Goal: Information Seeking & Learning: Understand process/instructions

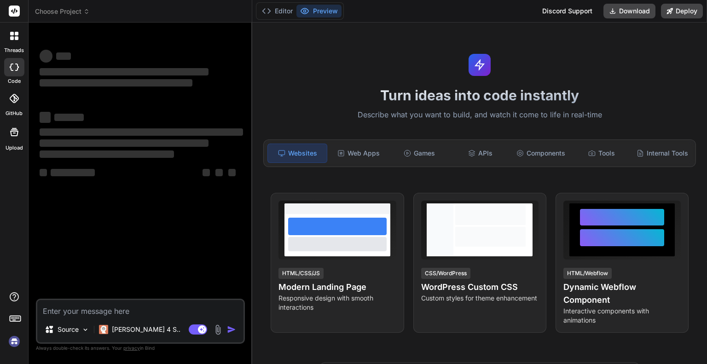
type textarea "x"
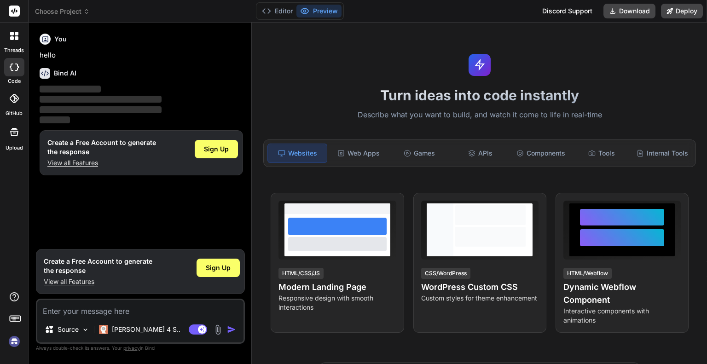
click at [92, 313] on textarea at bounding box center [140, 308] width 206 height 17
type textarea "lor ips dol-sitam > conse-adipis-elitsed-doeius-temp-incidid@4.1.3 utl-etdol > …"
type textarea "x"
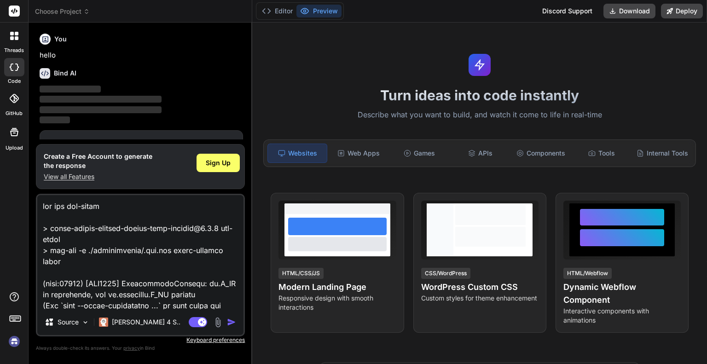
scroll to position [464, 0]
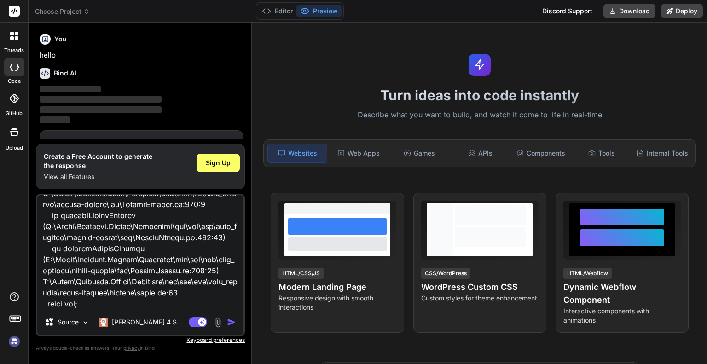
type textarea "lor ips dol-sitam > conse-adipis-elitsed-doeius-temp-incidid@4.1.3 utl-etdol > …"
click at [233, 320] on img "button" at bounding box center [231, 322] width 9 height 9
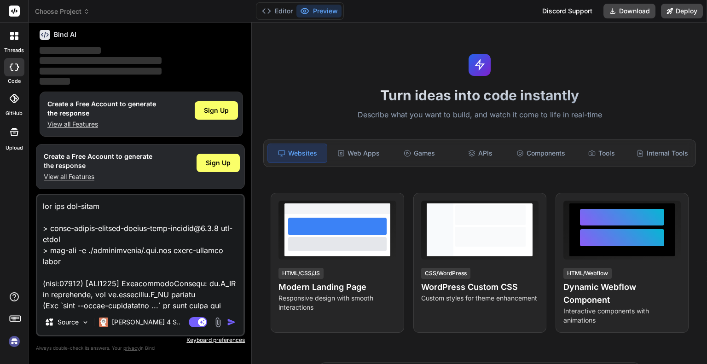
scroll to position [0, 0]
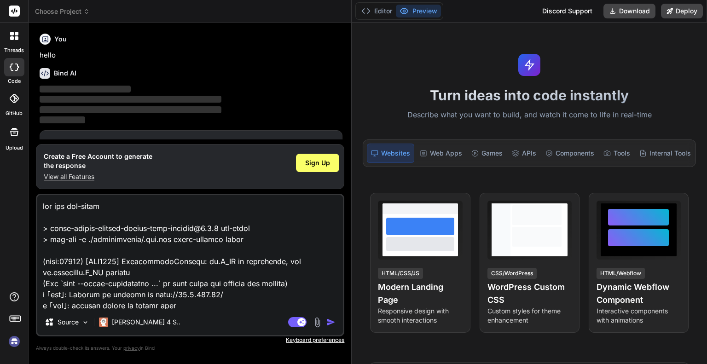
type textarea "x"
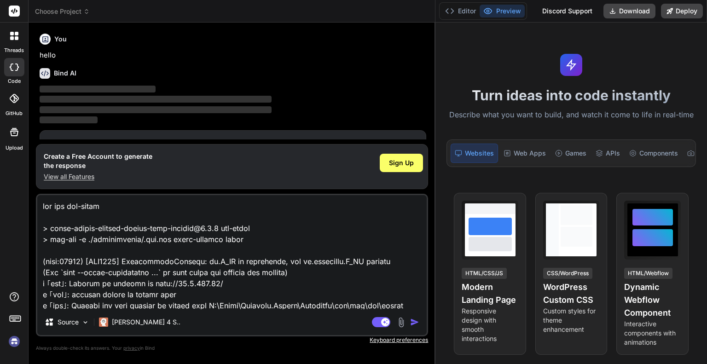
drag, startPoint x: 252, startPoint y: 73, endPoint x: 578, endPoint y: 111, distance: 328.9
click at [578, 111] on div "Choose Project Created with Pixso. Bind AI Web Search Created with Pixso. Code …" at bounding box center [368, 182] width 678 height 364
click at [414, 324] on img "button" at bounding box center [414, 322] width 9 height 9
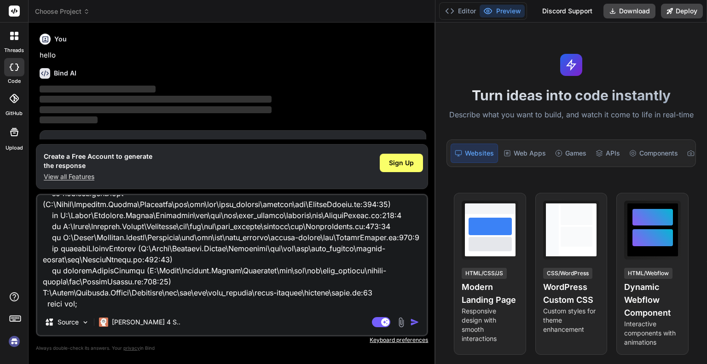
scroll to position [278, 0]
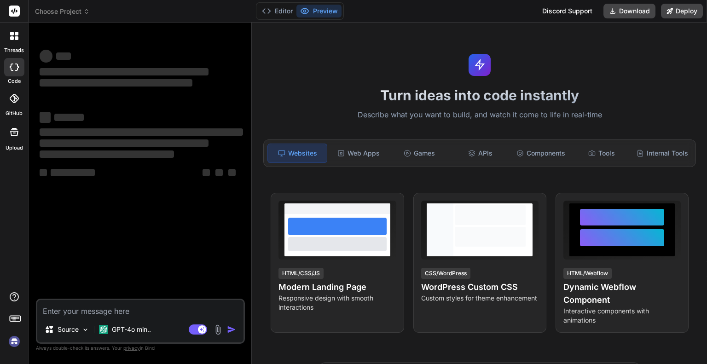
type textarea "x"
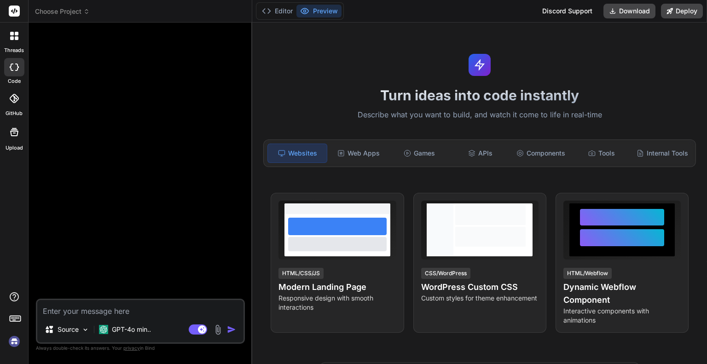
type textarea "lor ips dol-sitam > conse-adipis-elitsed-doeius-temp-incidid@4.1.3 utl-etdol > …"
type textarea "x"
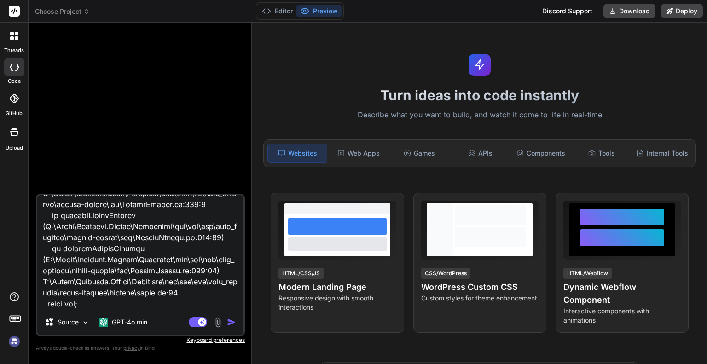
type textarea "lor ips dol-sitam > conse-adipis-elitsed-doeius-temp-incidid@6.6.9 utl-etdol > …"
click at [231, 322] on img "button" at bounding box center [231, 322] width 9 height 9
type textarea "x"
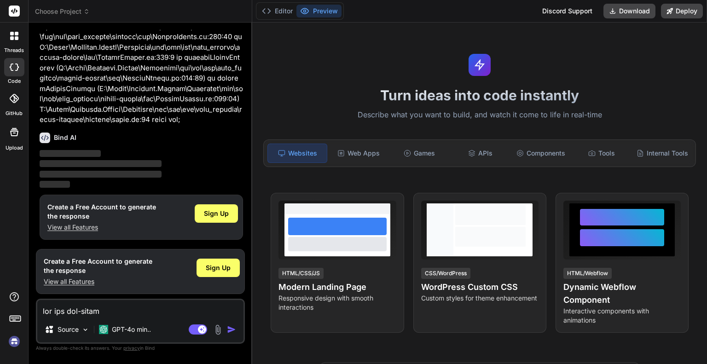
scroll to position [234, 0]
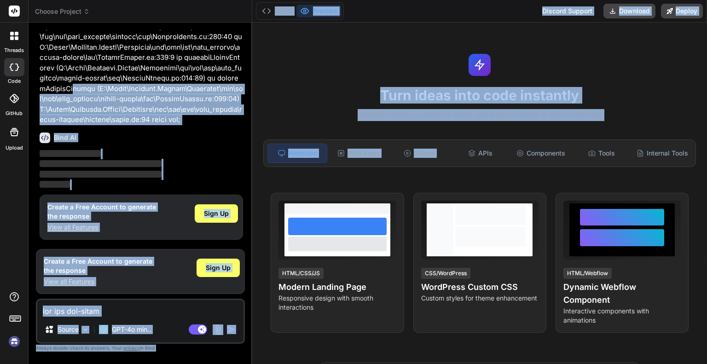
drag, startPoint x: 251, startPoint y: 82, endPoint x: 497, endPoint y: 128, distance: 250.0
click at [493, 128] on div "Choose Project Created with Pixso. Bind AI Web Search Created with Pixso. Code …" at bounding box center [368, 182] width 678 height 364
click at [149, 135] on div "Bind AI" at bounding box center [141, 138] width 203 height 11
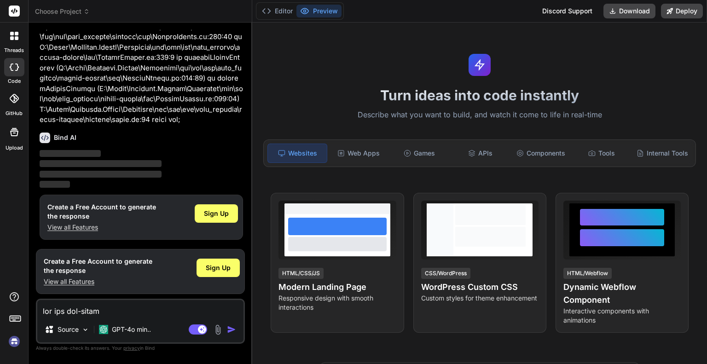
click at [11, 7] on rect at bounding box center [14, 11] width 11 height 11
click at [15, 32] on icon at bounding box center [17, 34] width 4 height 4
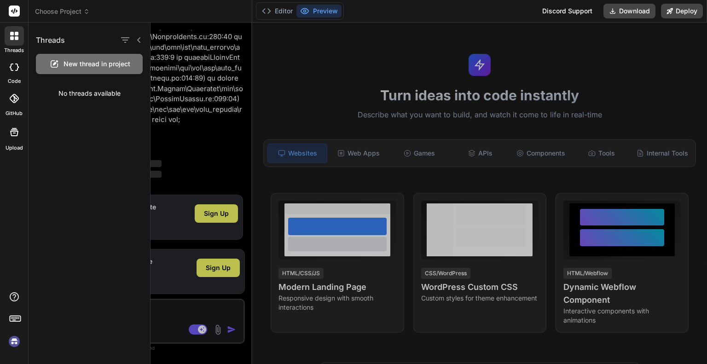
click at [140, 42] on icon at bounding box center [138, 39] width 7 height 7
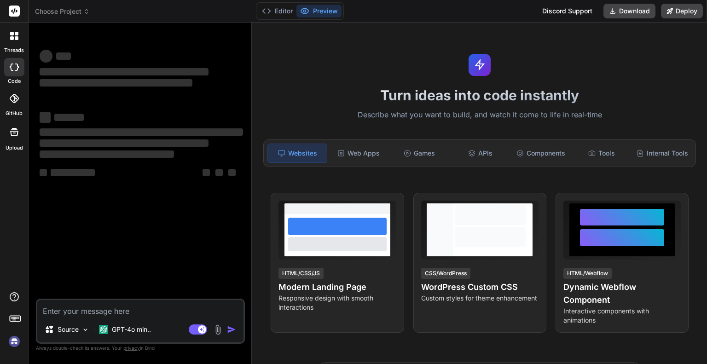
type textarea "x"
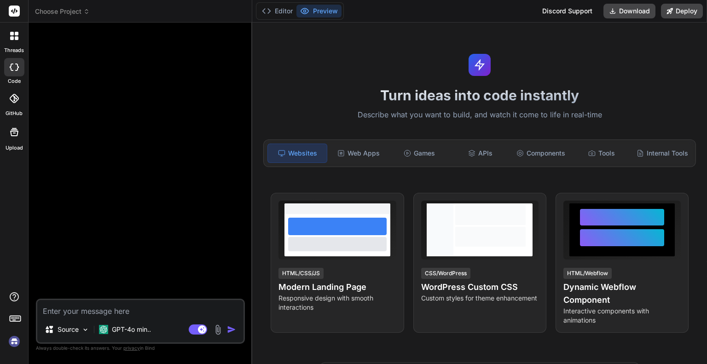
click at [87, 312] on textarea at bounding box center [140, 308] width 206 height 17
paste textarea "npm run vms-start > react-router-dynamic-header-with-context@1.0.0 vms-start > …"
type textarea "npm run vms-start > react-router-dynamic-header-with-context@1.0.0 vms-start > …"
type textarea "x"
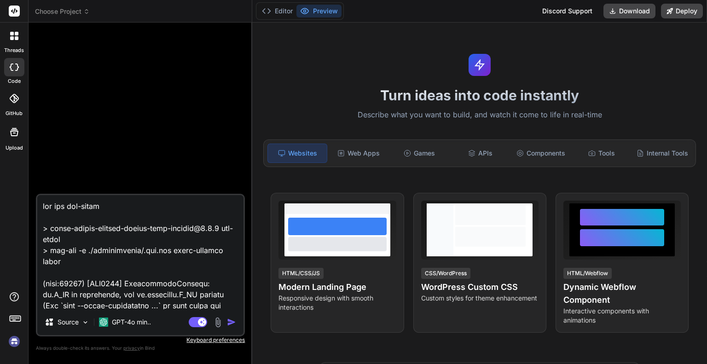
scroll to position [464, 0]
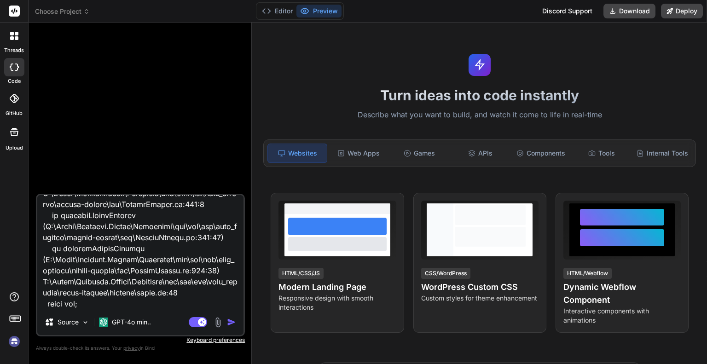
type textarea "npm run vms-start > react-router-dynamic-header-with-context@1.0.0 vms-start > …"
click at [230, 325] on img "button" at bounding box center [231, 322] width 9 height 9
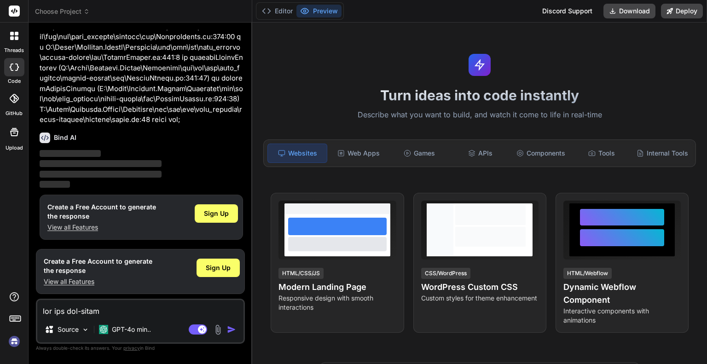
scroll to position [234, 0]
click at [217, 215] on span "Sign Up" at bounding box center [216, 213] width 25 height 9
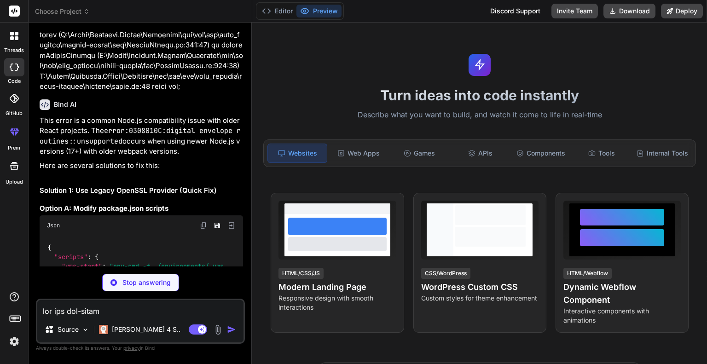
scroll to position [263, 0]
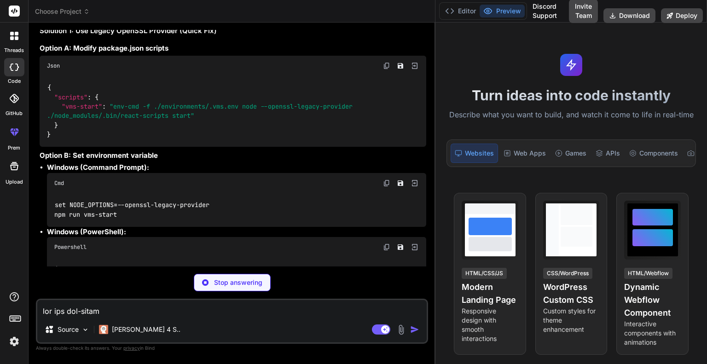
drag, startPoint x: 252, startPoint y: 89, endPoint x: 590, endPoint y: 110, distance: 338.4
click at [590, 110] on div "Choose Project Created with Pixso. Bind AI Web Search Created with Pixso. Code …" at bounding box center [368, 182] width 678 height 364
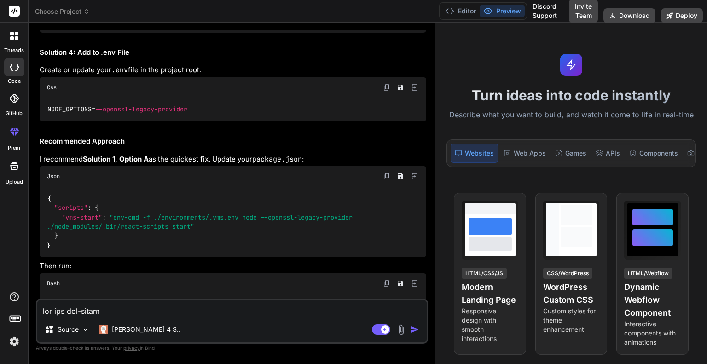
scroll to position [845, 0]
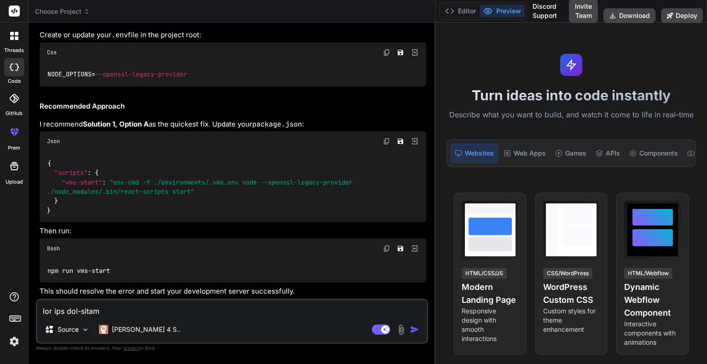
type textarea "x"
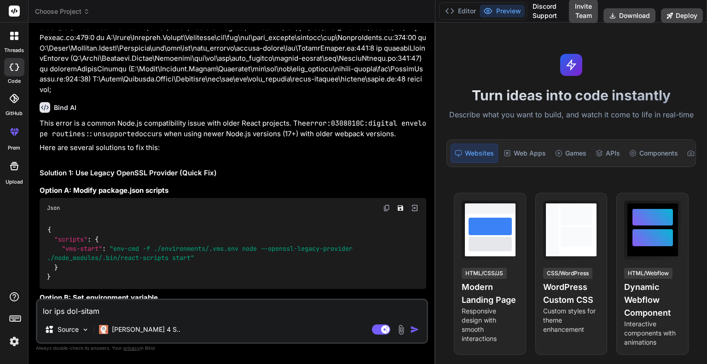
scroll to position [138, 0]
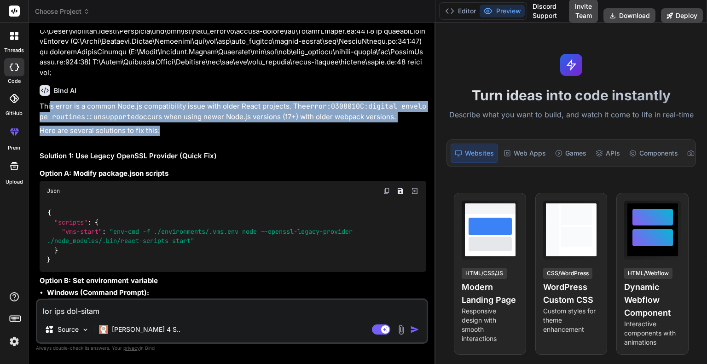
drag, startPoint x: 50, startPoint y: 106, endPoint x: 395, endPoint y: 130, distance: 345.9
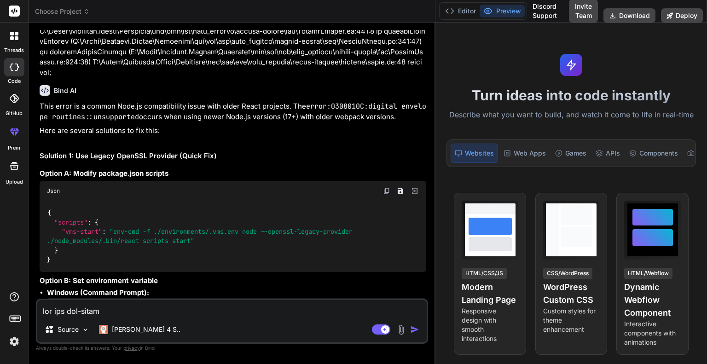
click at [222, 156] on h2 "Solution 1: Use Legacy OpenSSL Provider (Quick Fix)" at bounding box center [233, 156] width 387 height 11
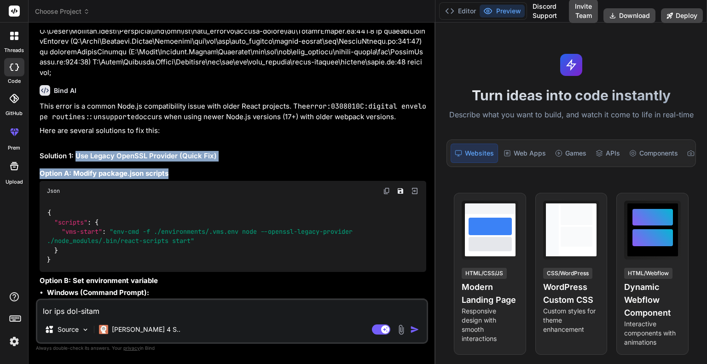
drag, startPoint x: 77, startPoint y: 156, endPoint x: 224, endPoint y: 163, distance: 147.0
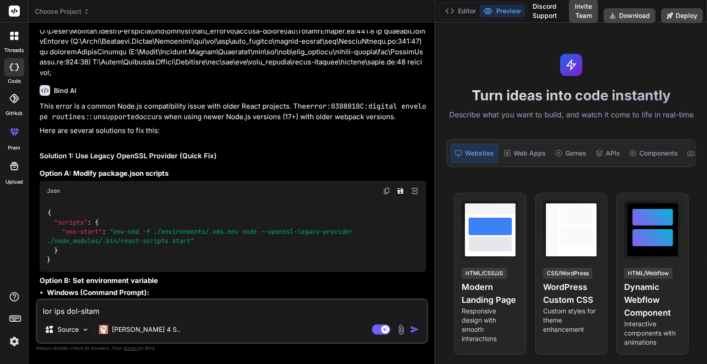
scroll to position [184, 0]
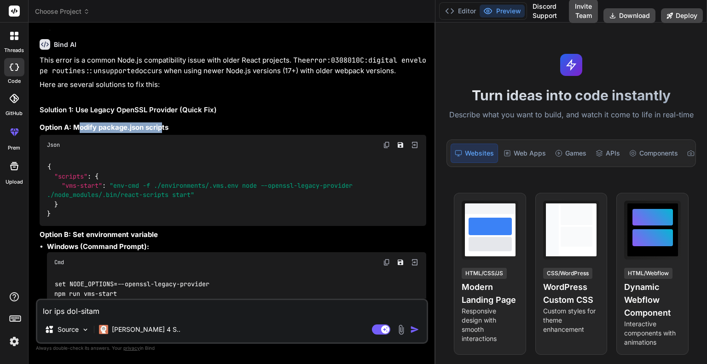
drag, startPoint x: 76, startPoint y: 128, endPoint x: 161, endPoint y: 133, distance: 85.2
click at [163, 135] on pre "Json { "scripts" : { "vms-start" : "env-cmd -f ./environments/.vms.env node --o…" at bounding box center [233, 180] width 387 height 91
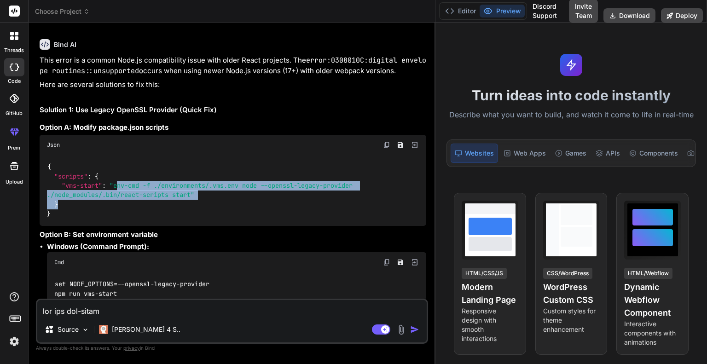
drag, startPoint x: 120, startPoint y: 185, endPoint x: 317, endPoint y: 202, distance: 198.1
click at [317, 202] on div "{ "scripts" : { "vms-start" : "env-cmd -f ./environments/.vms.env node --openss…" at bounding box center [233, 190] width 387 height 71
click at [270, 201] on div "{ "scripts" : { "vms-start" : "env-cmd -f ./environments/.vms.env node --openss…" at bounding box center [233, 190] width 387 height 71
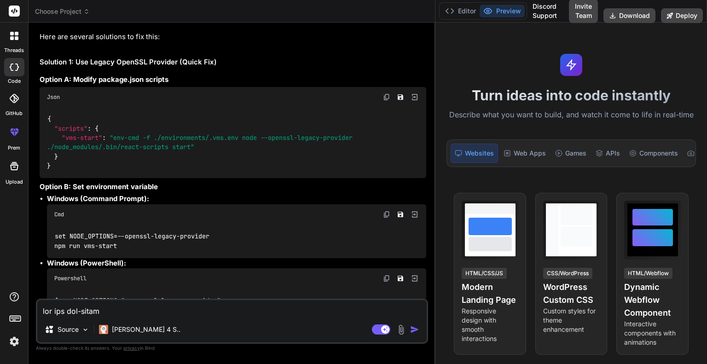
scroll to position [276, 0]
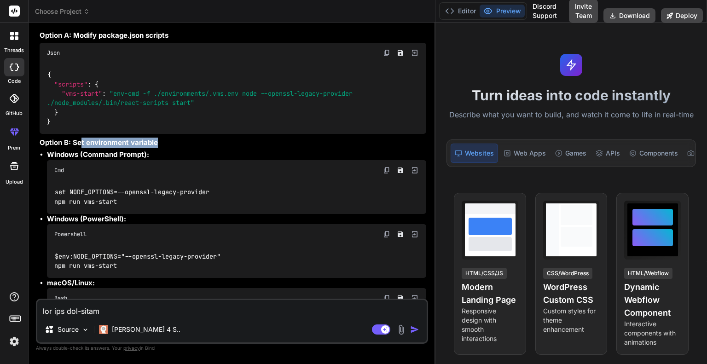
drag, startPoint x: 80, startPoint y: 141, endPoint x: 214, endPoint y: 136, distance: 134.4
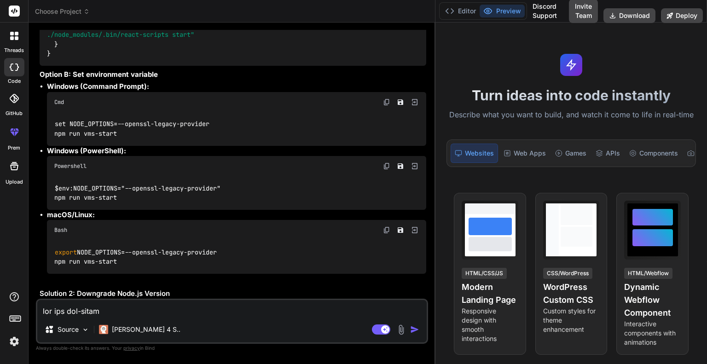
scroll to position [414, 0]
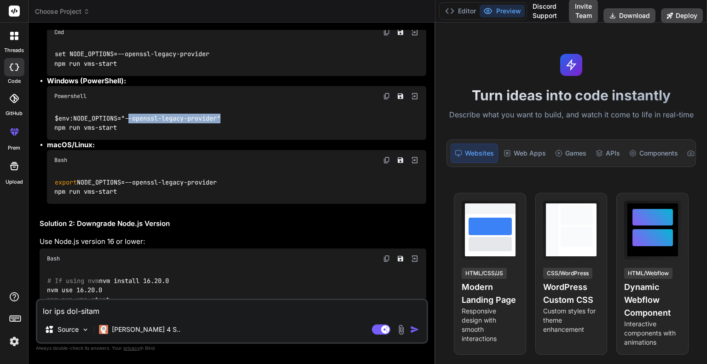
drag, startPoint x: 144, startPoint y: 115, endPoint x: 259, endPoint y: 115, distance: 114.1
click at [257, 114] on div "$env:NODE_OPTIONS="--openssl-legacy-provider" npm run vms-start" at bounding box center [236, 123] width 379 height 34
click at [259, 115] on div "$env:NODE_OPTIONS="--openssl-legacy-provider" npm run vms-start" at bounding box center [236, 123] width 379 height 34
drag, startPoint x: 69, startPoint y: 127, endPoint x: 202, endPoint y: 130, distance: 134.0
click at [187, 129] on div "$env:NODE_OPTIONS="--openssl-legacy-provider" npm run vms-start" at bounding box center [236, 123] width 379 height 34
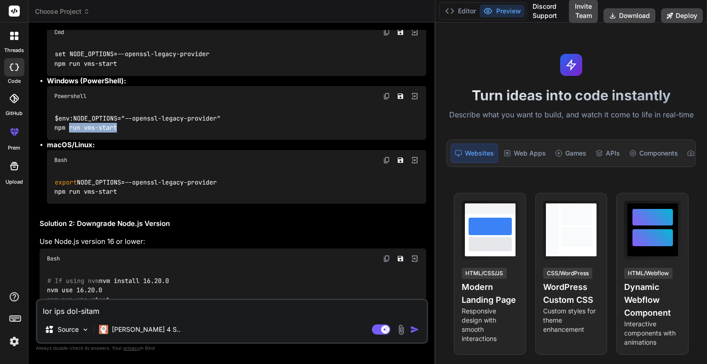
click at [204, 131] on div "$env:NODE_OPTIONS="--openssl-legacy-provider" npm run vms-start" at bounding box center [236, 123] width 379 height 34
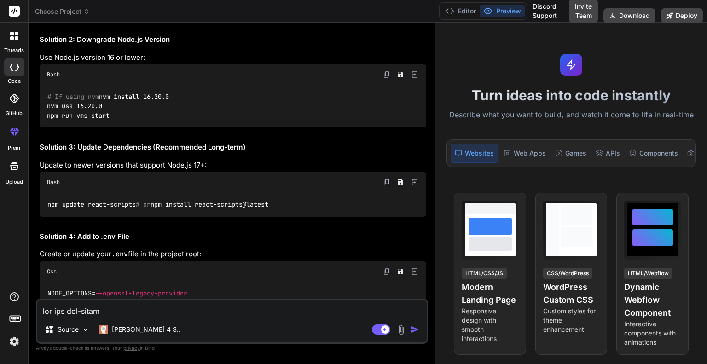
scroll to position [690, 0]
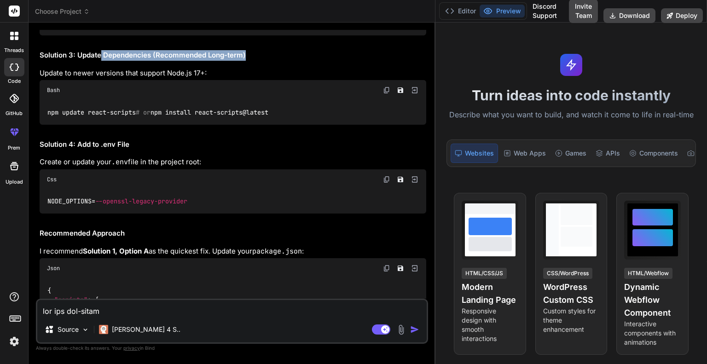
drag, startPoint x: 99, startPoint y: 65, endPoint x: 253, endPoint y: 63, distance: 153.7
click at [253, 61] on h2 "Solution 3: Update Dependencies (Recommended Long-term)" at bounding box center [233, 55] width 387 height 11
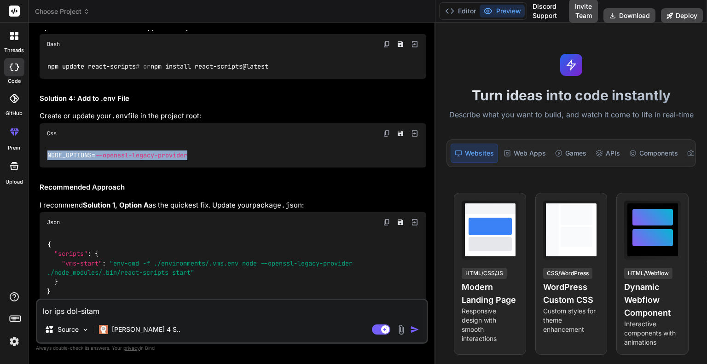
drag, startPoint x: 48, startPoint y: 183, endPoint x: 201, endPoint y: 184, distance: 152.8
click at [201, 167] on div "NODE_OPTIONS= --openssl-legacy-provider" at bounding box center [233, 156] width 387 height 24
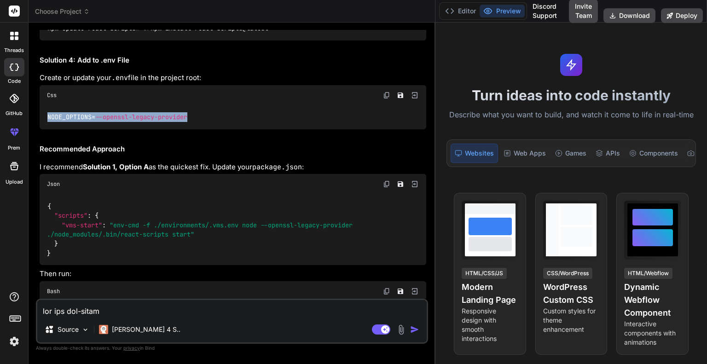
scroll to position [828, 0]
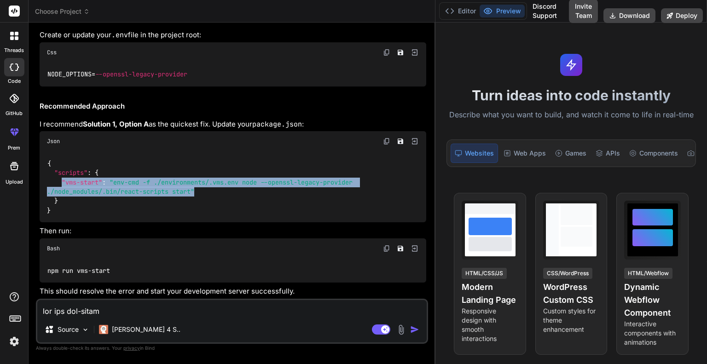
drag, startPoint x: 62, startPoint y: 199, endPoint x: 197, endPoint y: 206, distance: 135.0
click at [197, 206] on code "{ "scripts" : { "vms-start" : "env-cmd -f ./environments/.vms.env node --openss…" at bounding box center [201, 187] width 309 height 57
copy code ""vms-start" : "env-cmd -f ./environments/.vms.env node --openssl-legacy-provide…"
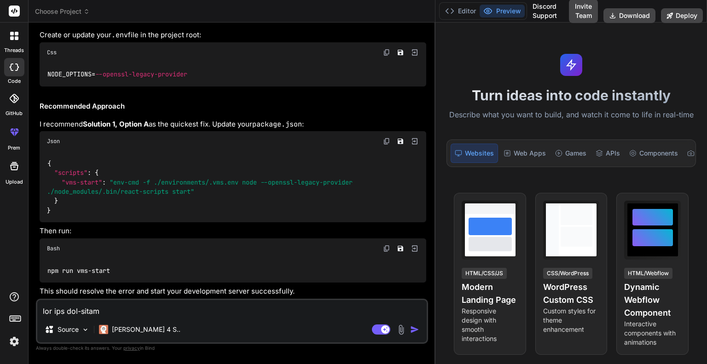
click at [268, 222] on div "{ "scripts" : { "vms-start" : "env-cmd -f ./environments/.vms.env node --openss…" at bounding box center [233, 186] width 387 height 71
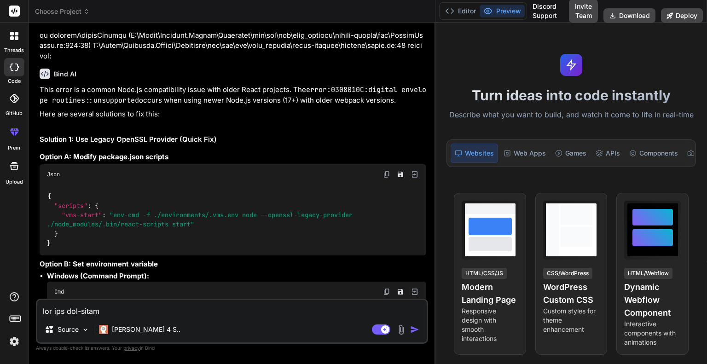
scroll to position [155, 0]
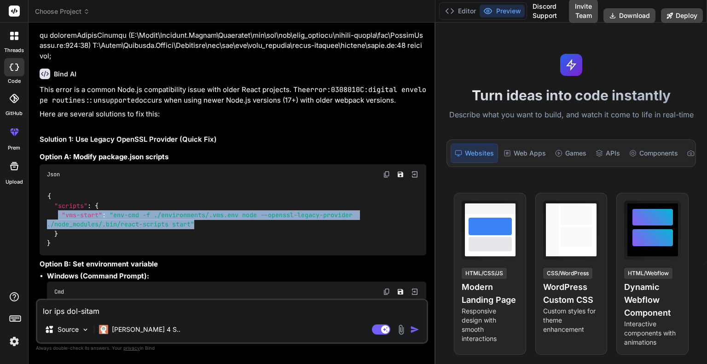
drag, startPoint x: 58, startPoint y: 213, endPoint x: 201, endPoint y: 222, distance: 142.5
click at [201, 222] on div "{ "scripts" : { "vms-start" : "env-cmd -f ./environments/.vms.env node --openss…" at bounding box center [233, 220] width 387 height 71
copy code ""vms-start" : "env-cmd -f ./environments/.vms.env node --openssl-legacy-provide…"
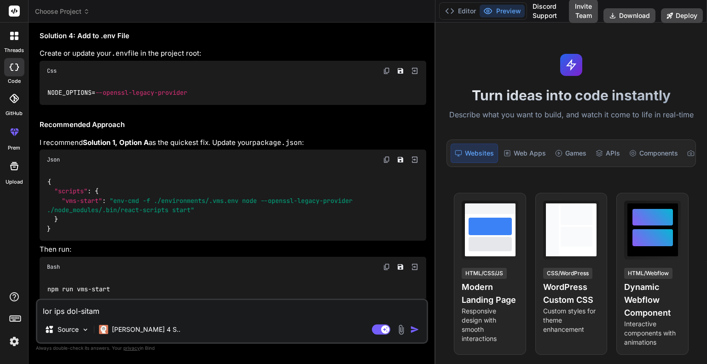
scroll to position [845, 0]
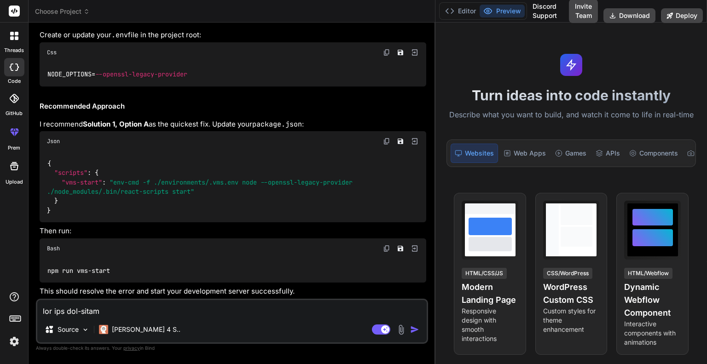
click at [55, 313] on textarea at bounding box center [231, 308] width 389 height 17
paste textarea "npm run vms-start > react-router-dynamic-header-with-context@1.0.0 vms-start > …"
type textarea "npm run vms-start > react-router-dynamic-header-with-context@1.0.0 vms-start > …"
type textarea "x"
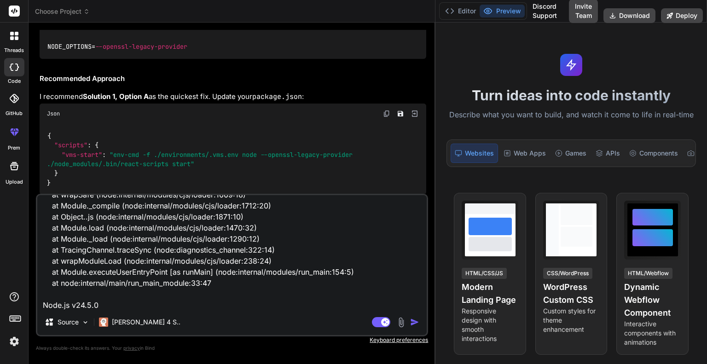
type textarea "npm run vms-start > react-router-dynamic-header-with-context@1.0.0 vms-start > …"
click at [409, 320] on div "Agent Mode. When this toggle is activated, AI automatically makes decisions, re…" at bounding box center [396, 322] width 53 height 11
click at [415, 323] on img "button" at bounding box center [414, 322] width 9 height 9
type textarea "x"
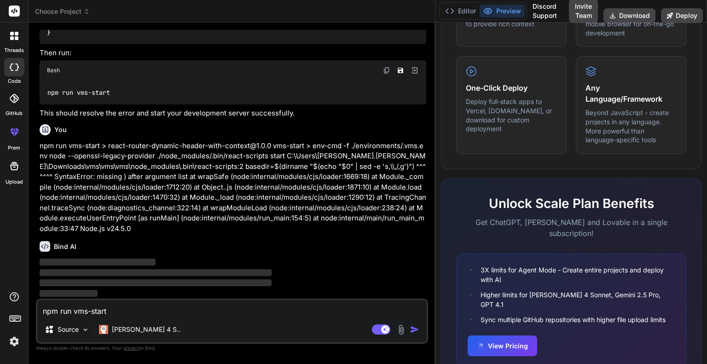
scroll to position [629, 0]
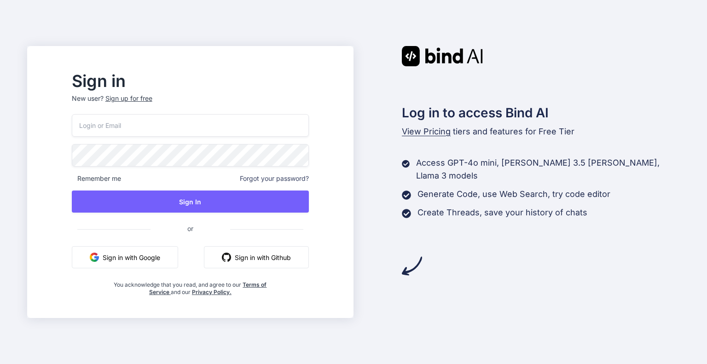
click at [136, 124] on input "email" at bounding box center [190, 125] width 237 height 23
type input "rajendra@yopmail.com"
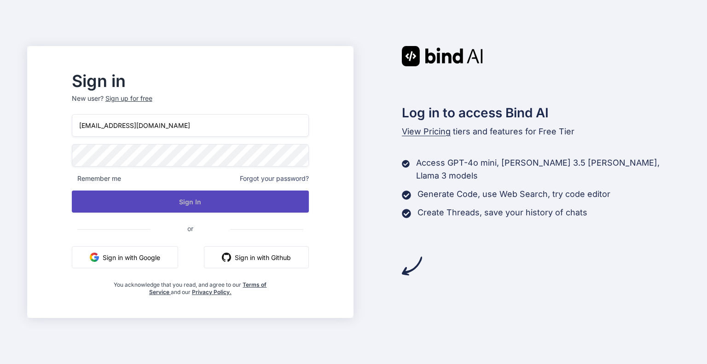
click at [232, 203] on button "Sign In" at bounding box center [190, 202] width 237 height 22
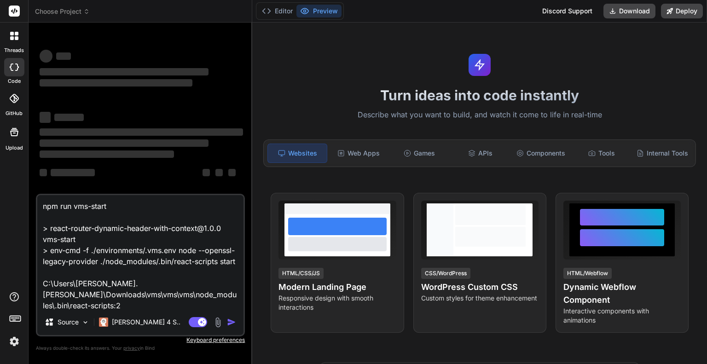
scroll to position [256, 0]
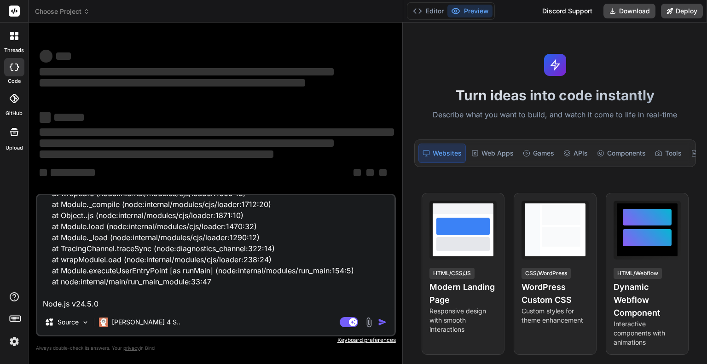
type textarea "x"
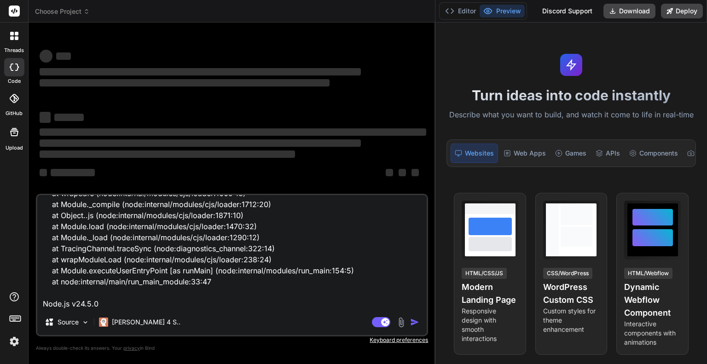
drag, startPoint x: 251, startPoint y: 75, endPoint x: 612, endPoint y: 115, distance: 362.6
click at [612, 115] on div "Choose Project Created with Pixso. Bind AI Web Search Created with Pixso. Code …" at bounding box center [368, 182] width 678 height 364
click at [12, 35] on icon at bounding box center [12, 34] width 4 height 4
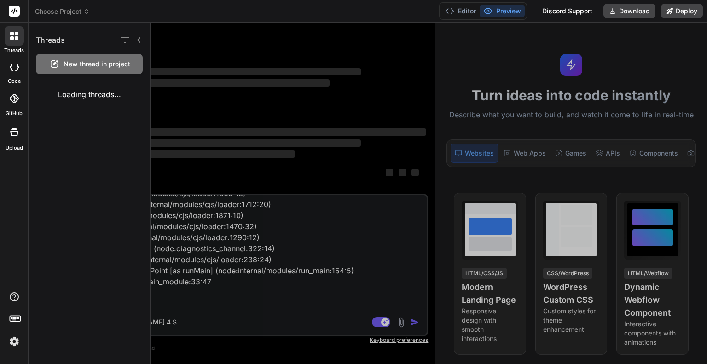
click at [327, 228] on div at bounding box center [428, 193] width 556 height 341
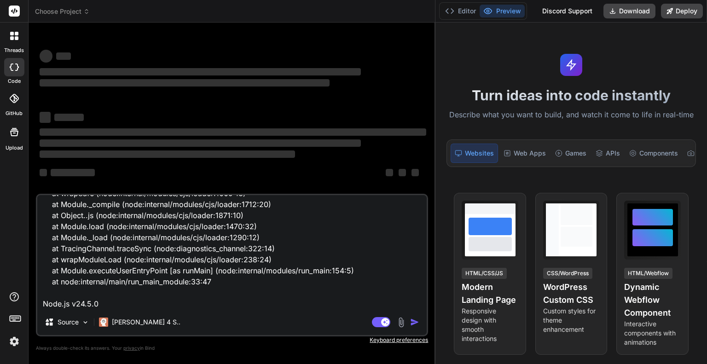
click at [145, 294] on textarea "npm run vms-start > react-router-dynamic-header-with-context@1.0.0 vms-start > …" at bounding box center [231, 252] width 389 height 114
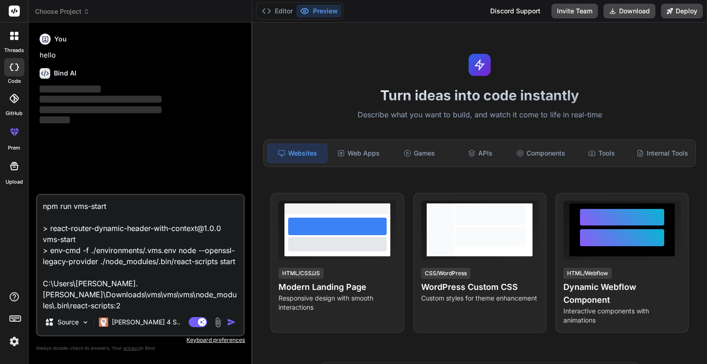
click at [232, 320] on img "button" at bounding box center [231, 322] width 9 height 9
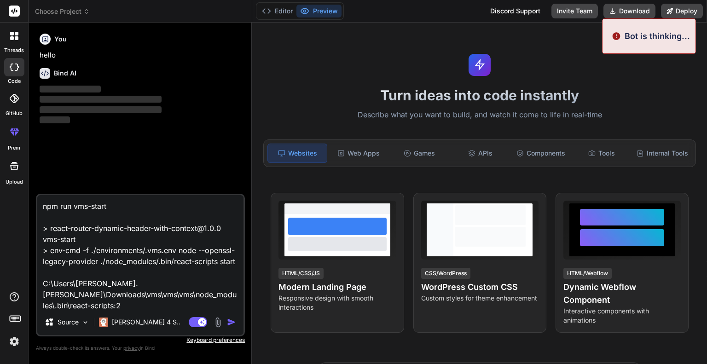
drag, startPoint x: 232, startPoint y: 320, endPoint x: 267, endPoint y: 306, distance: 37.4
click at [233, 320] on img "button" at bounding box center [231, 322] width 9 height 9
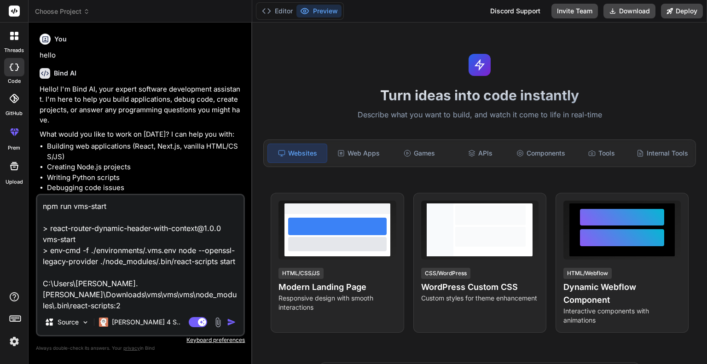
click at [230, 321] on img "button" at bounding box center [231, 322] width 9 height 9
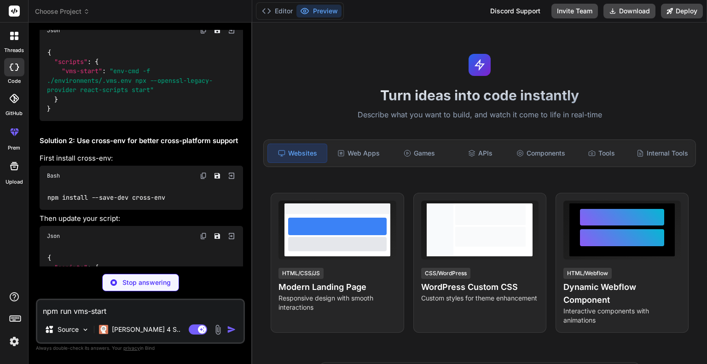
scroll to position [437, 0]
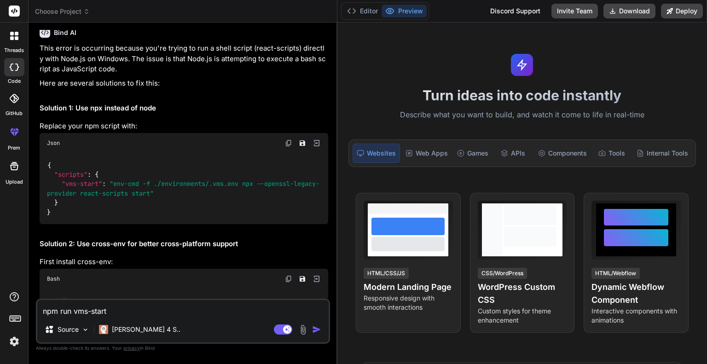
type textarea "x"
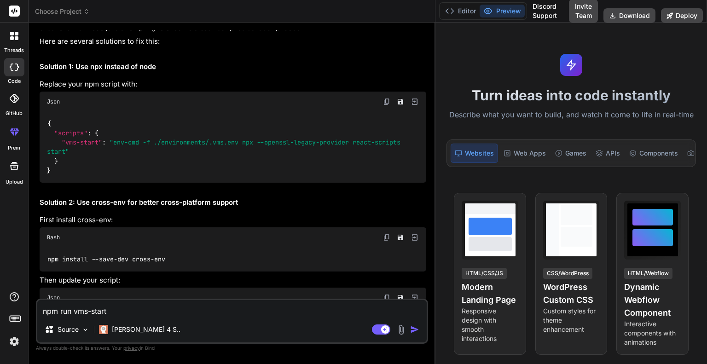
drag, startPoint x: 252, startPoint y: 82, endPoint x: 514, endPoint y: 101, distance: 263.4
click at [514, 101] on div "Choose Project Created with Pixso. Bind AI Web Search Created with Pixso. Code …" at bounding box center [368, 182] width 678 height 364
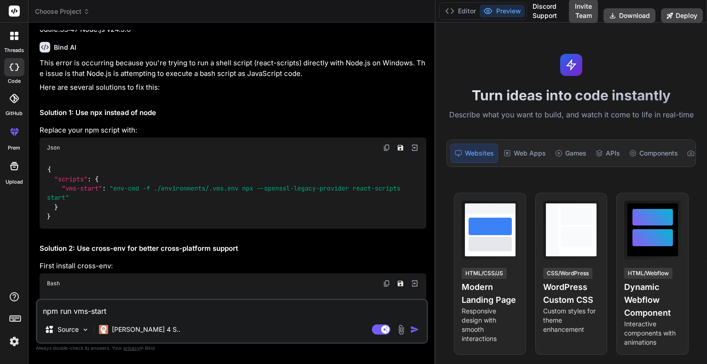
scroll to position [231, 0]
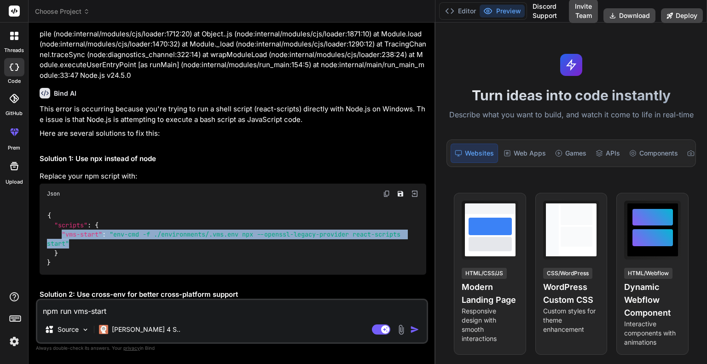
drag, startPoint x: 61, startPoint y: 232, endPoint x: 78, endPoint y: 241, distance: 18.7
click at [78, 241] on div "{ "scripts" : { "vms-start" : "env-cmd -f ./environments/.vms.env npx --openssl…" at bounding box center [233, 239] width 387 height 71
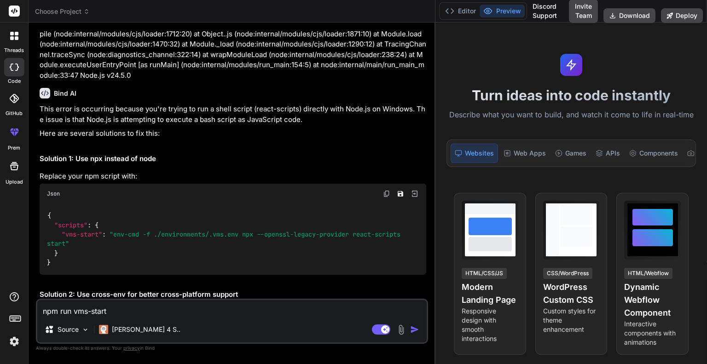
click at [98, 312] on textarea "npm run vms-start > react-router-dynamic-header-with-context@1.0.0 vms-start > …" at bounding box center [231, 308] width 389 height 17
paste textarea "lor ips dol-sitam > conse-adipis-elitsed-doeius-temp-incidid@9.0.3 utl-etdol > …"
type textarea "lor ips dol-sitam > conse-adipis-elitsed-doeius-temp-incidid@9.0.3 utl-etdol > …"
type textarea "x"
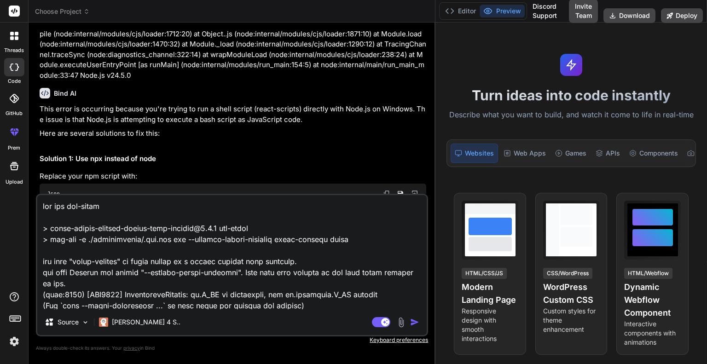
scroll to position [310, 0]
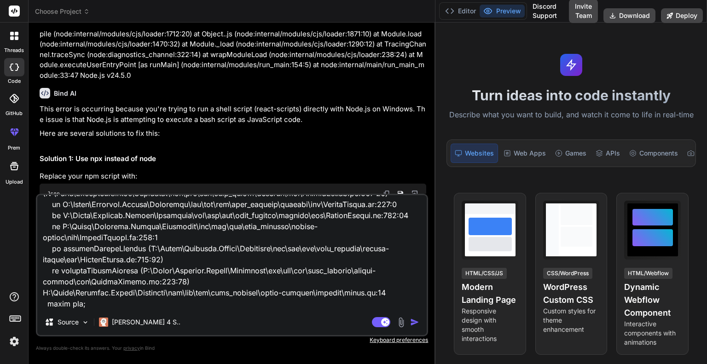
type textarea "lor ips dol-sitam > conse-adipis-elitsed-doeius-temp-incidid@9.0.3 utl-etdol > …"
click at [410, 321] on img "button" at bounding box center [414, 322] width 9 height 9
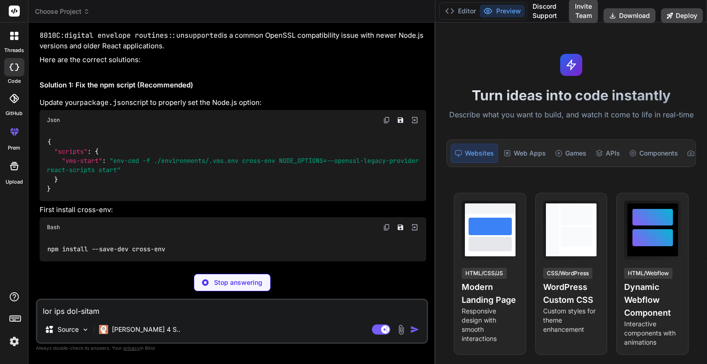
scroll to position [1368, 0]
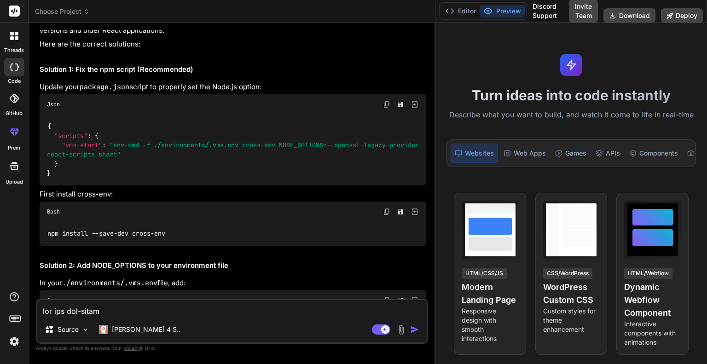
type textarea "x"
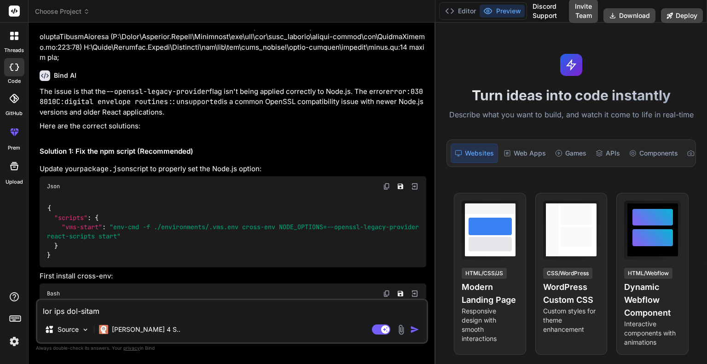
scroll to position [1332, 0]
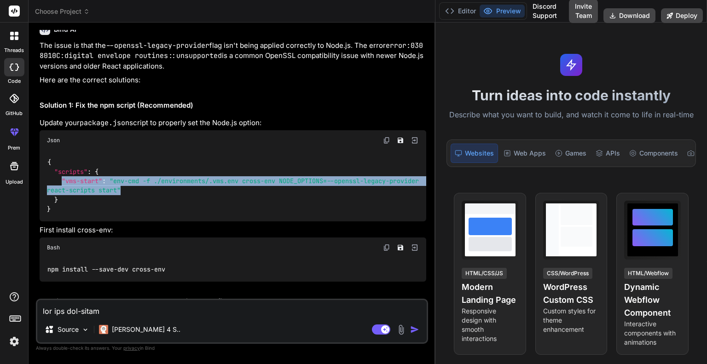
drag, startPoint x: 61, startPoint y: 180, endPoint x: 166, endPoint y: 188, distance: 104.8
click at [166, 188] on div "{ "scripts" : { "vms-start" : "env-cmd -f ./environments/.vms.env cross-env NOD…" at bounding box center [233, 185] width 387 height 71
copy code ""vms-start" : "env-cmd -f ./environments/.vms.env cross-env NODE_OPTIONS=--open…"
click at [385, 246] on img at bounding box center [386, 247] width 7 height 7
